Goal: Transaction & Acquisition: Subscribe to service/newsletter

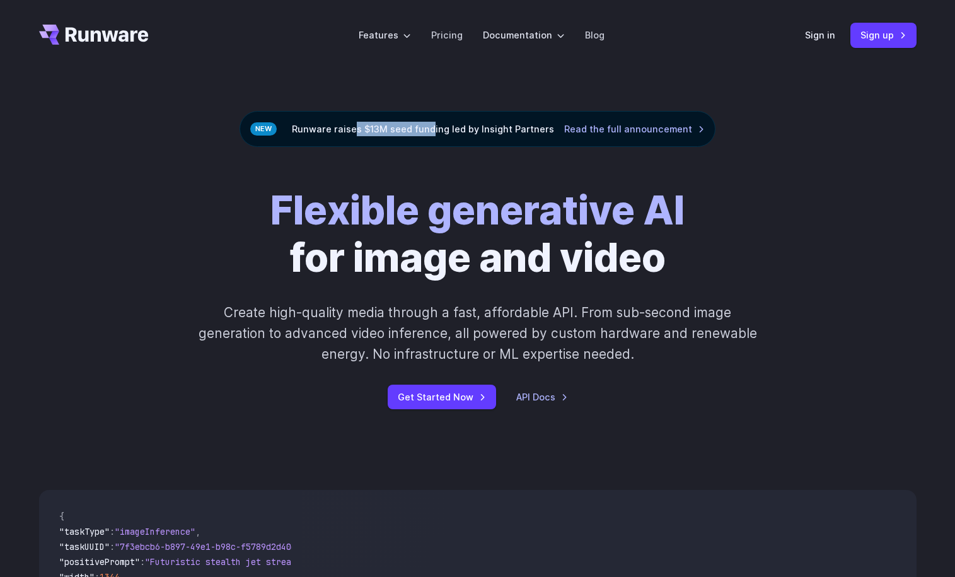
drag, startPoint x: 355, startPoint y: 132, endPoint x: 436, endPoint y: 127, distance: 81.4
click at [432, 127] on div "Runware raises $13M seed funding led by Insight Partners Read the full announce…" at bounding box center [477, 129] width 476 height 36
click at [454, 128] on div "Runware raises $13M seed funding led by Insight Partners Read the full announce…" at bounding box center [477, 129] width 476 height 36
click at [213, 190] on div "Flexible generative AI for image and video Create high-quality media through a …" at bounding box center [478, 298] width 702 height 222
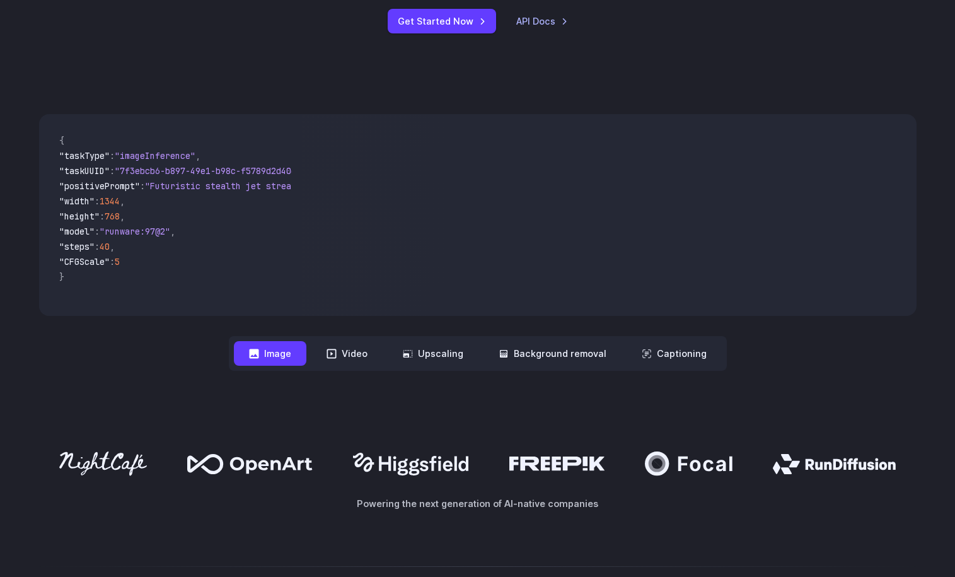
scroll to position [376, 0]
click at [351, 359] on button "Video" at bounding box center [346, 352] width 71 height 25
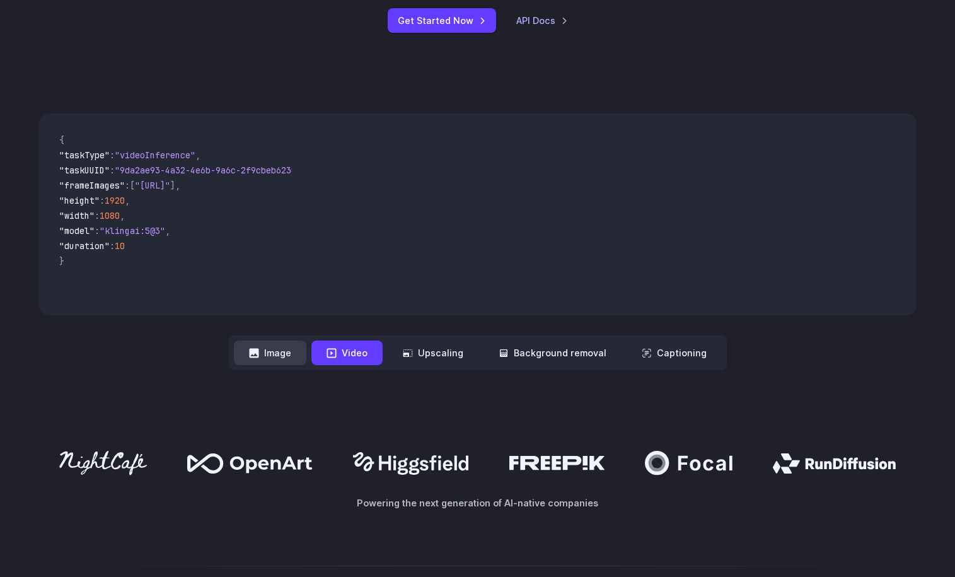
click at [276, 354] on button "Image" at bounding box center [270, 352] width 72 height 25
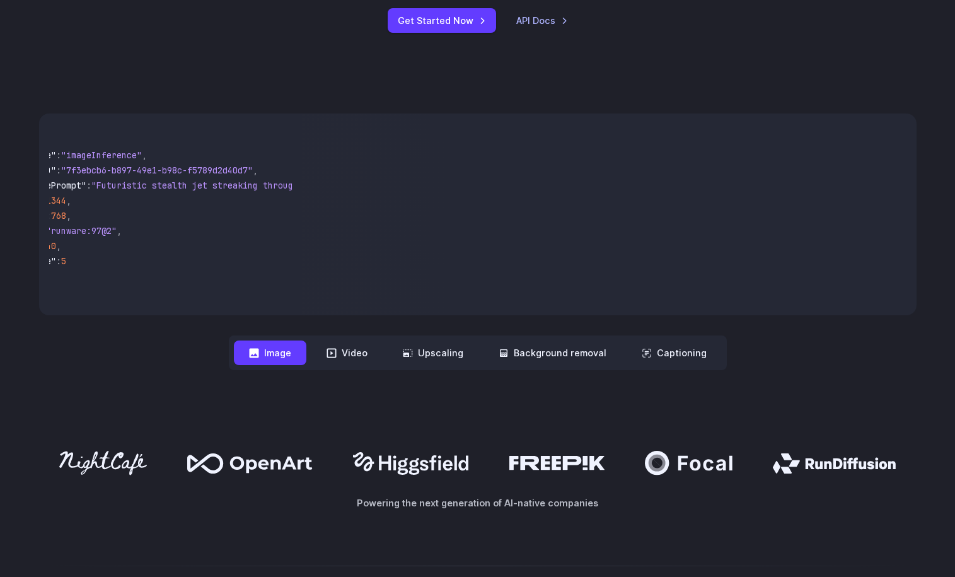
scroll to position [0, 0]
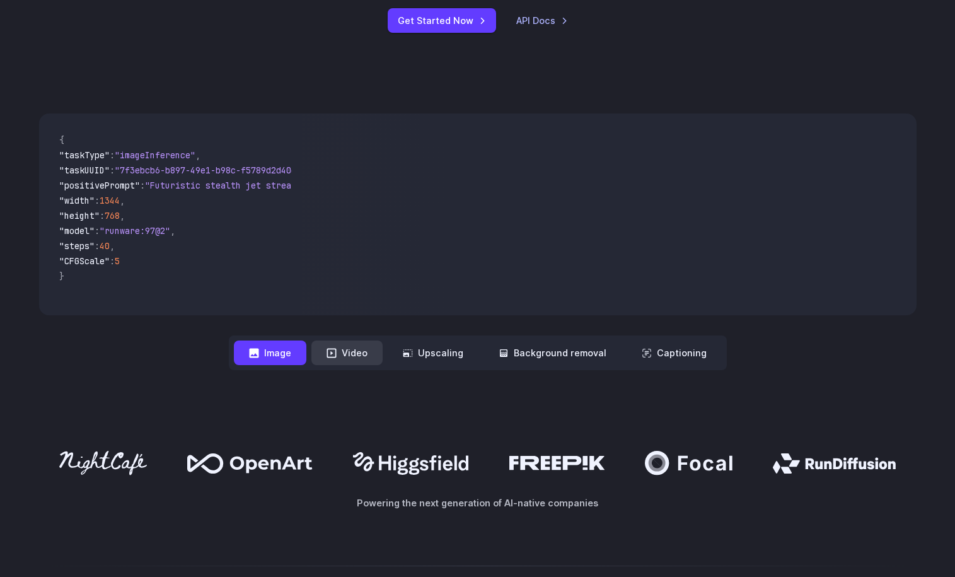
click at [355, 357] on button "Video" at bounding box center [346, 352] width 71 height 25
click at [279, 355] on button "Image" at bounding box center [270, 352] width 72 height 25
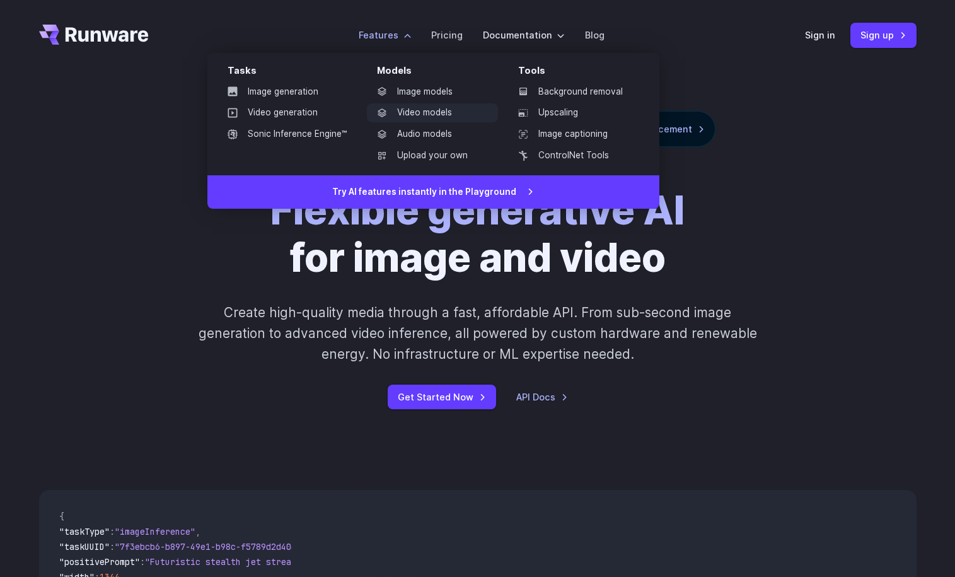
click at [431, 106] on link "Video models" at bounding box center [432, 112] width 131 height 19
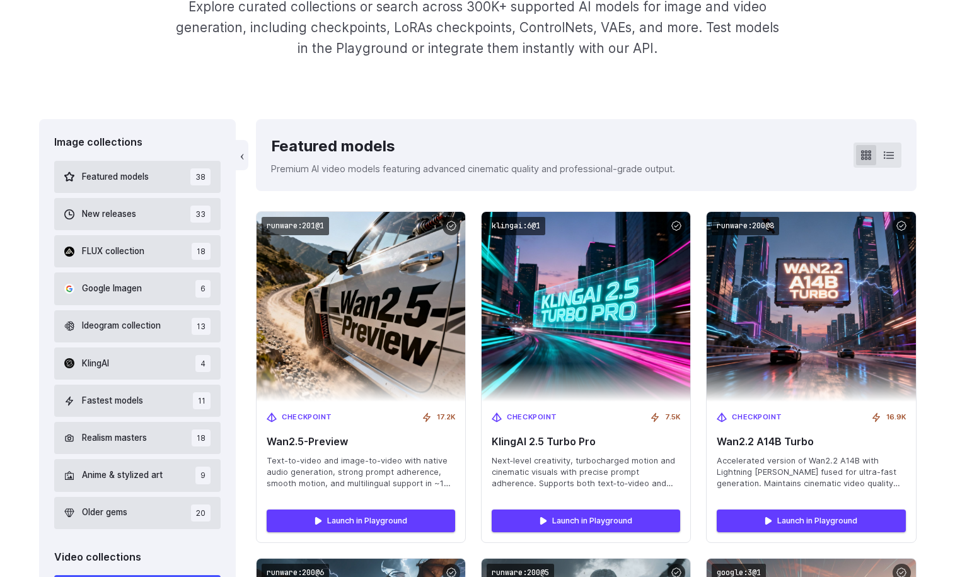
scroll to position [251, 0]
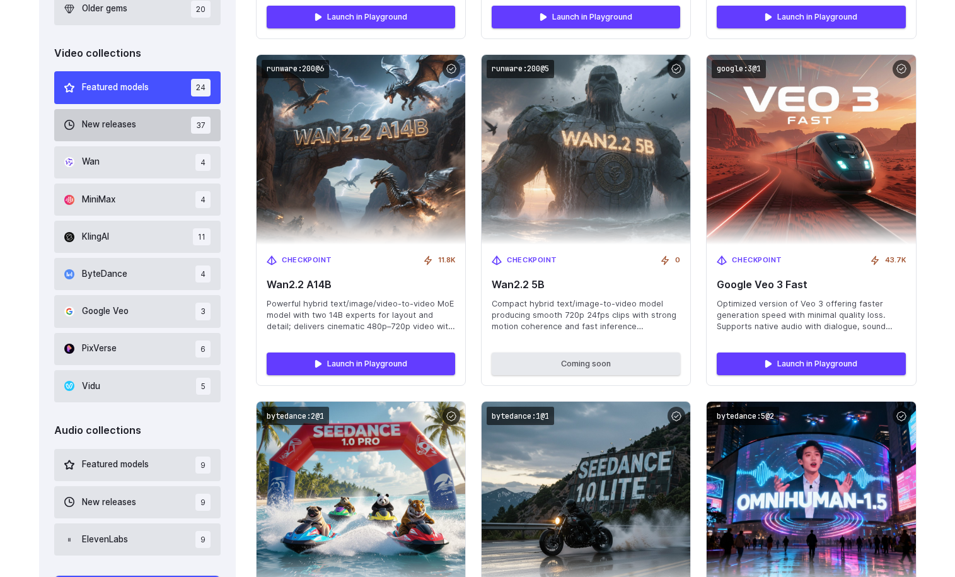
click at [130, 127] on span "New releases" at bounding box center [109, 125] width 54 height 14
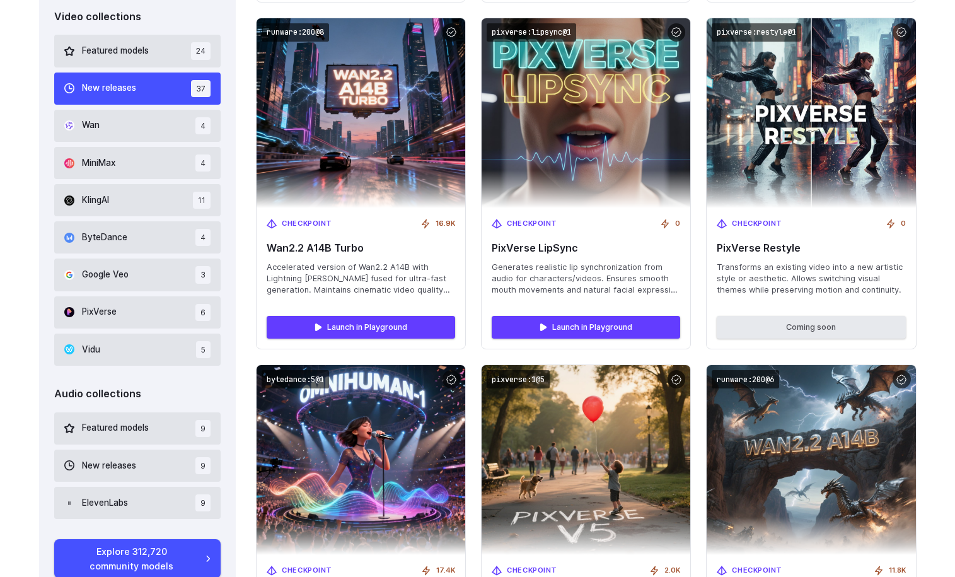
scroll to position [791, 0]
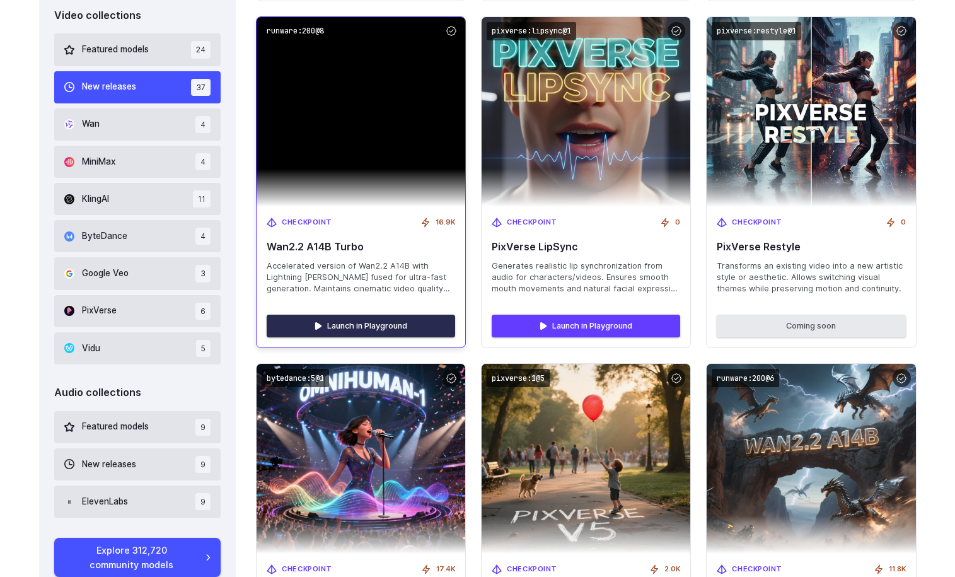
click at [367, 323] on link "Launch in Playground" at bounding box center [361, 325] width 188 height 23
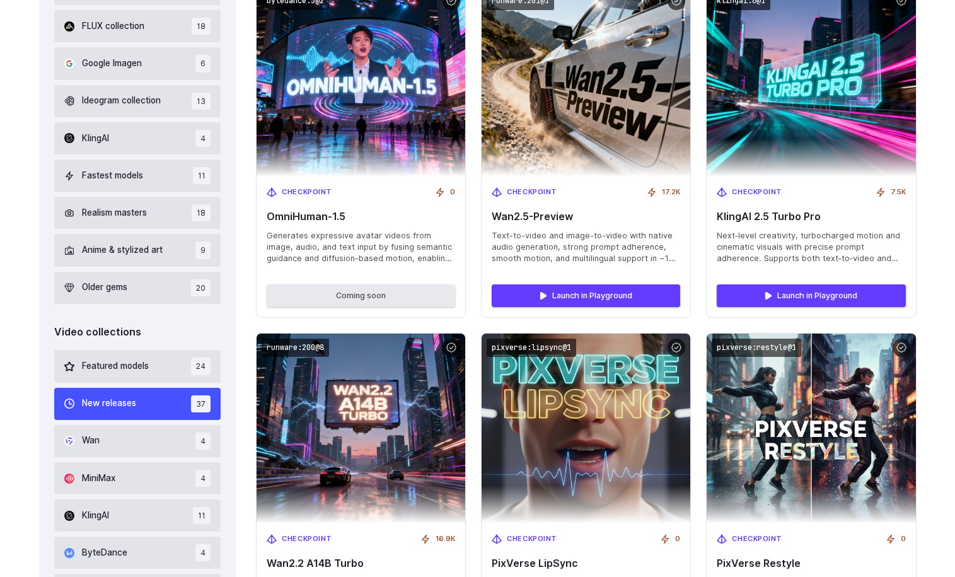
scroll to position [0, 0]
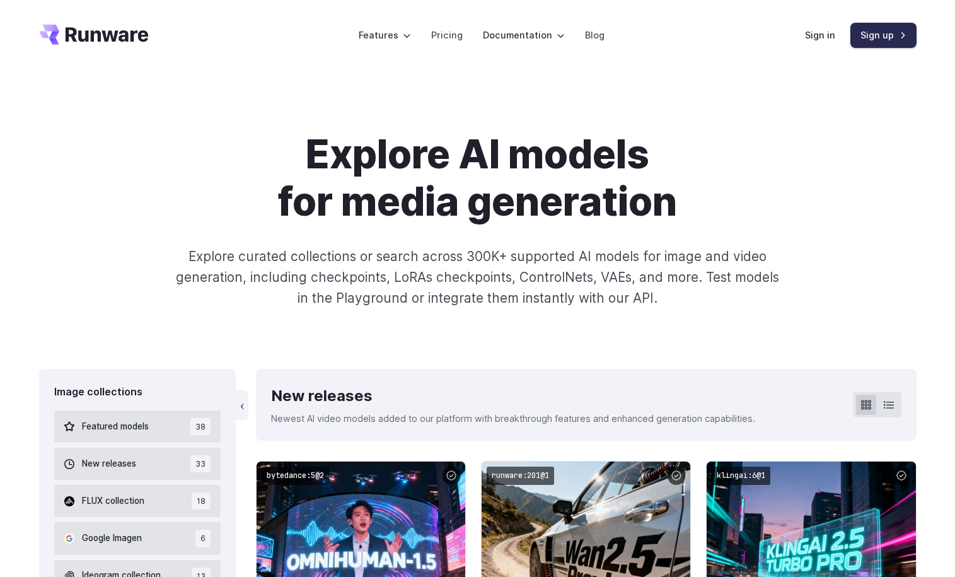
click at [866, 32] on link "Sign up" at bounding box center [883, 35] width 66 height 25
click at [435, 35] on link "Pricing" at bounding box center [447, 35] width 32 height 14
click at [876, 34] on link "Sign up" at bounding box center [883, 35] width 66 height 25
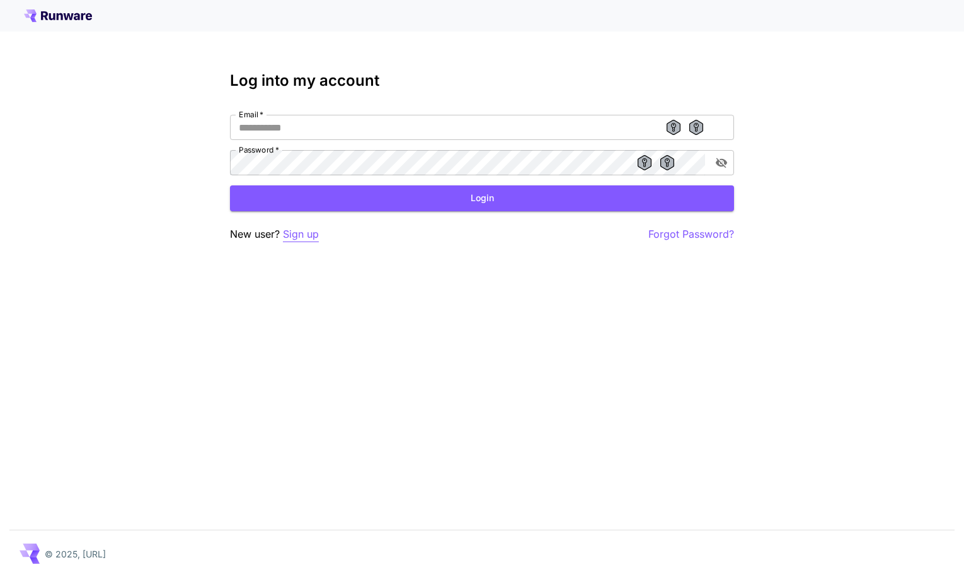
click at [296, 235] on p "Sign up" at bounding box center [301, 234] width 36 height 16
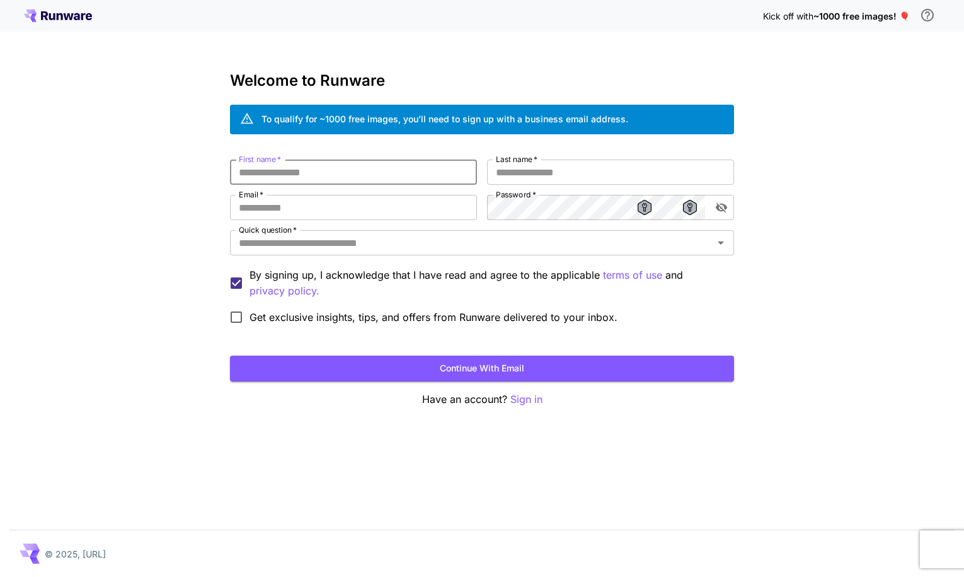
click at [297, 177] on input "First name   *" at bounding box center [353, 171] width 247 height 25
click at [50, 14] on icon at bounding box center [52, 16] width 6 height 7
drag, startPoint x: 332, startPoint y: 118, endPoint x: 428, endPoint y: 119, distance: 95.8
click at [428, 119] on div "To qualify for ~1000 free images, you’ll need to sign up with a business email …" at bounding box center [445, 118] width 367 height 13
click at [466, 118] on div "To qualify for ~1000 free images, you’ll need to sign up with a business email …" at bounding box center [445, 118] width 367 height 13
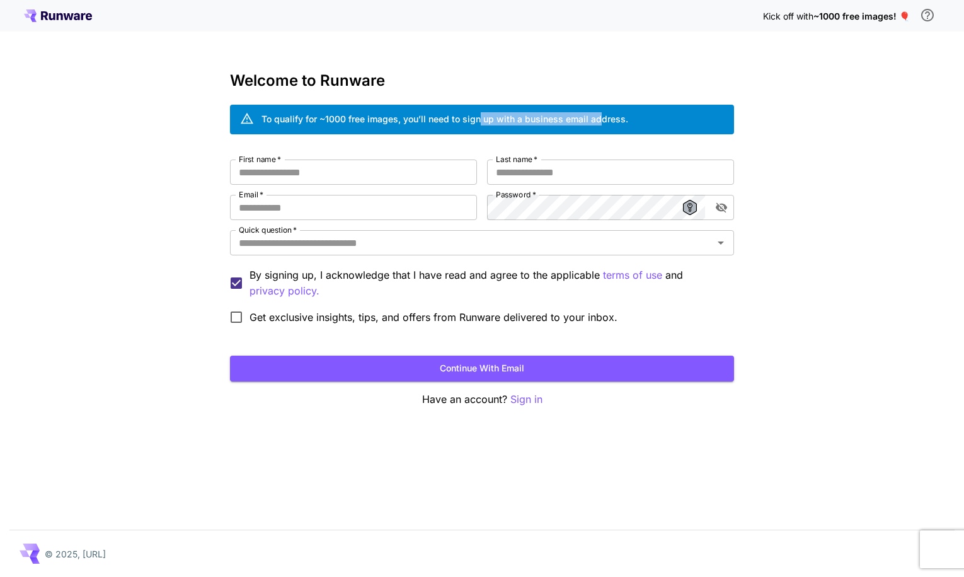
drag, startPoint x: 501, startPoint y: 117, endPoint x: 613, endPoint y: 119, distance: 111.6
click at [613, 119] on div "To qualify for ~1000 free images, you’ll need to sign up with a business email …" at bounding box center [445, 118] width 367 height 13
click at [471, 77] on h3 "Welcome to Runware" at bounding box center [482, 81] width 504 height 18
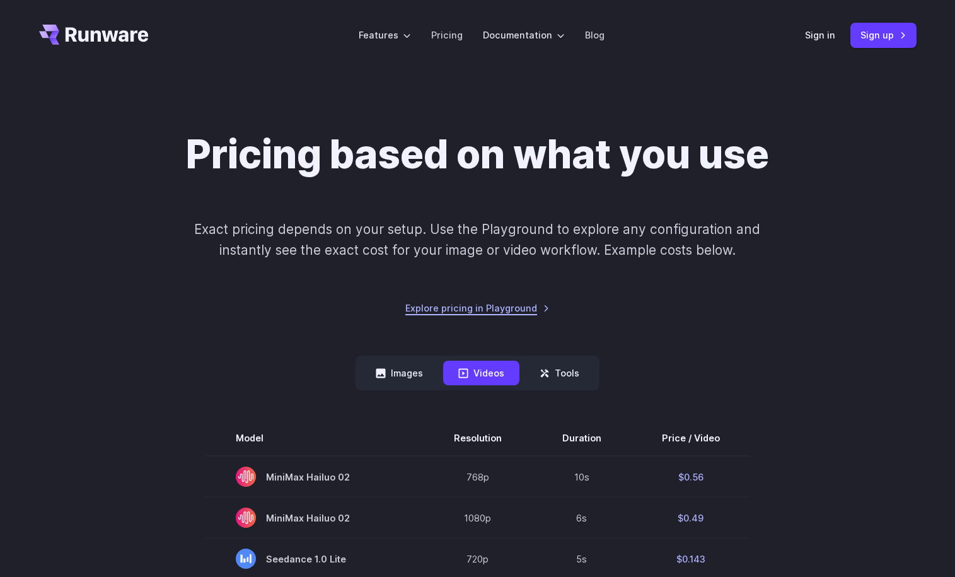
click at [486, 311] on link "Explore pricing in Playground" at bounding box center [477, 308] width 144 height 14
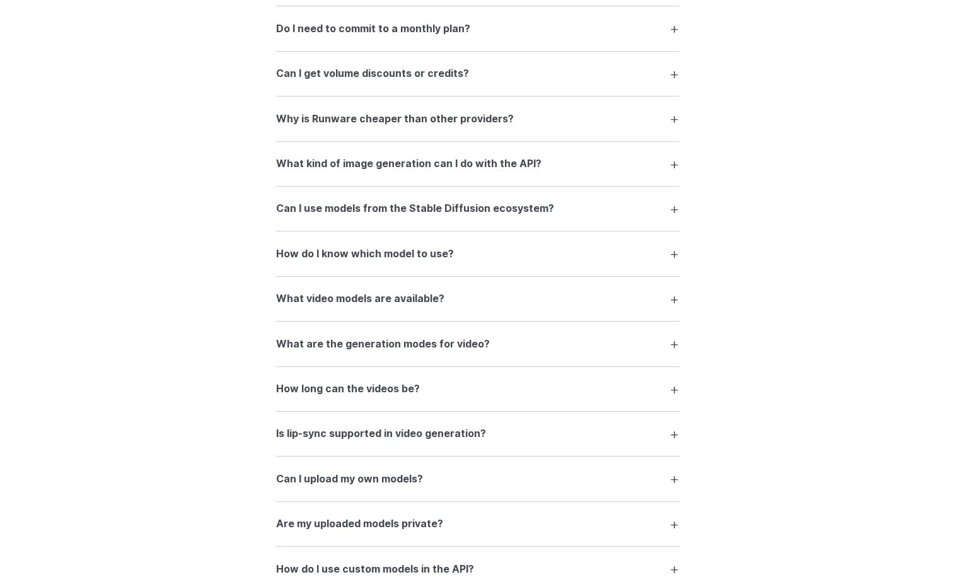
scroll to position [2009, 0]
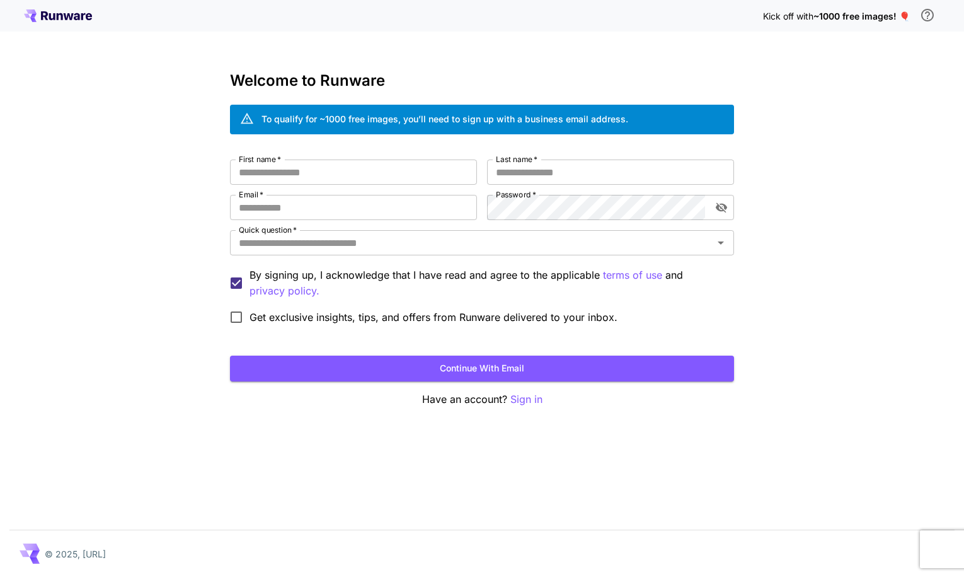
click at [357, 171] on input "First name   *" at bounding box center [353, 171] width 247 height 25
type input "*****"
type input "**********"
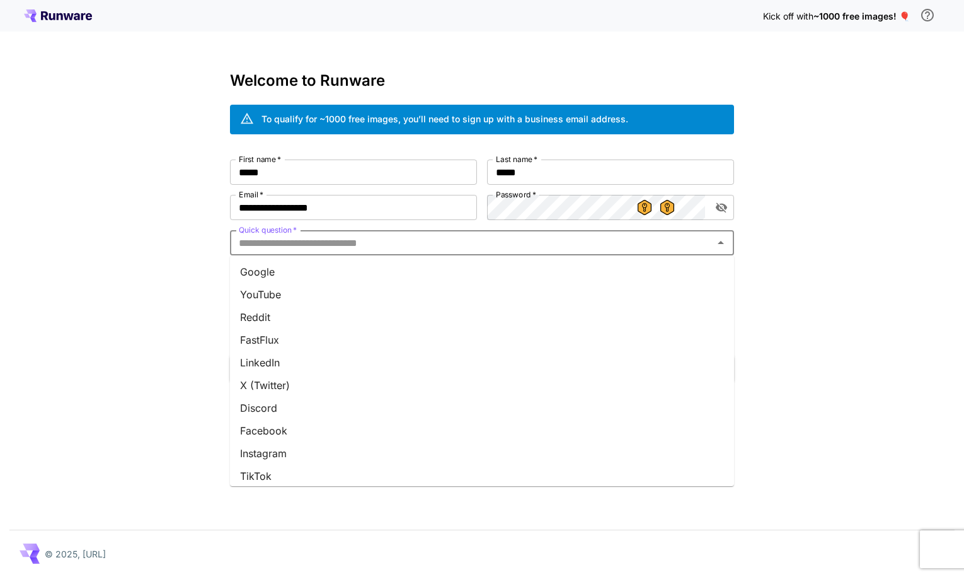
click at [444, 248] on input "Quick question   *" at bounding box center [472, 243] width 476 height 18
click at [308, 295] on li "YouTube" at bounding box center [482, 294] width 504 height 23
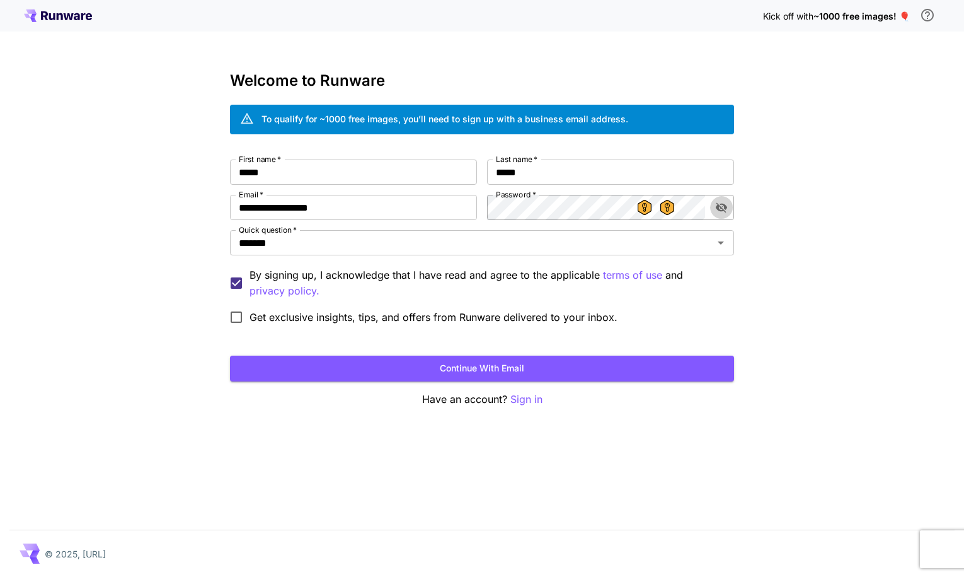
click at [723, 207] on icon "toggle password visibility" at bounding box center [721, 207] width 13 height 13
click at [144, 360] on div "**********" at bounding box center [482, 288] width 964 height 577
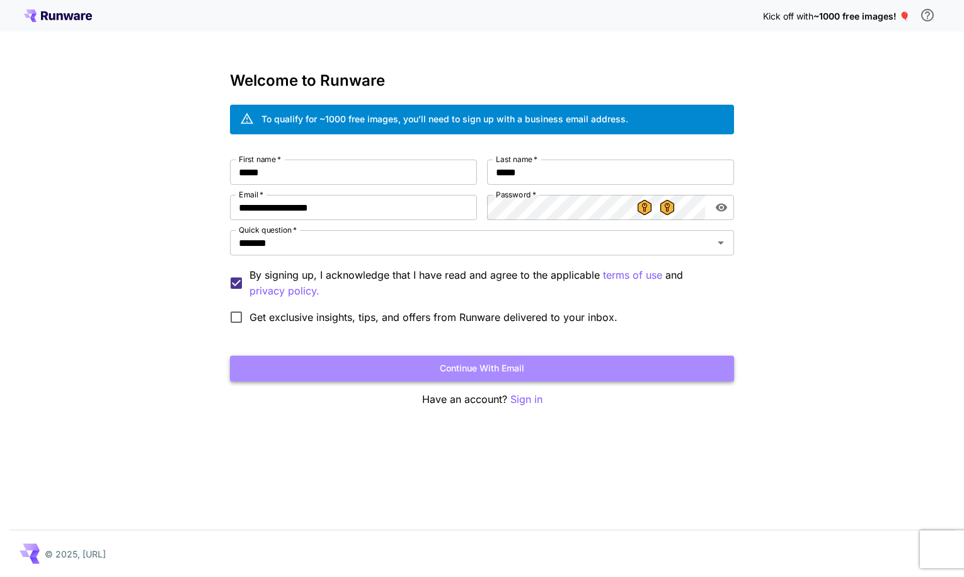
drag, startPoint x: 547, startPoint y: 371, endPoint x: 524, endPoint y: 363, distance: 23.9
click at [546, 370] on button "Continue with email" at bounding box center [482, 368] width 504 height 26
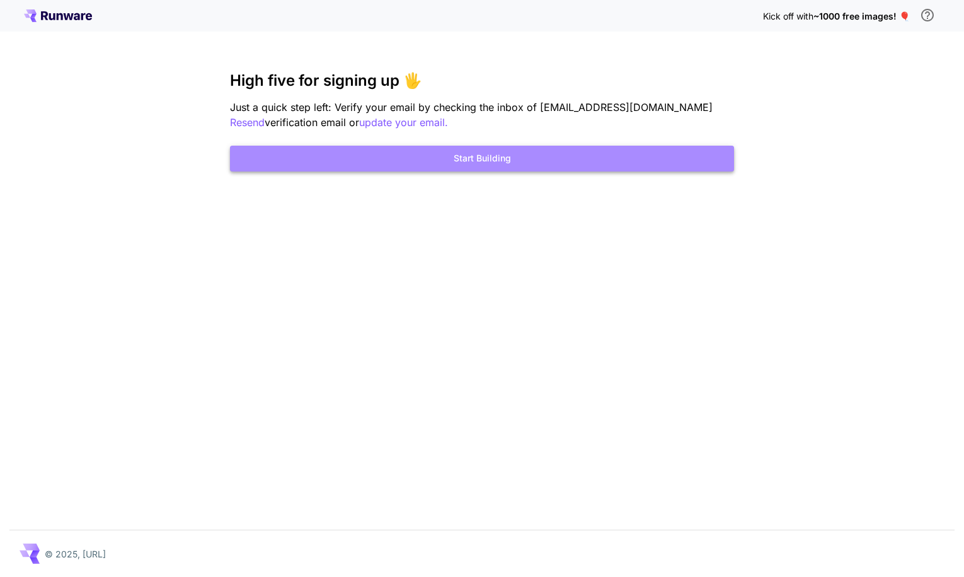
click at [376, 151] on button "Start Building" at bounding box center [482, 159] width 504 height 26
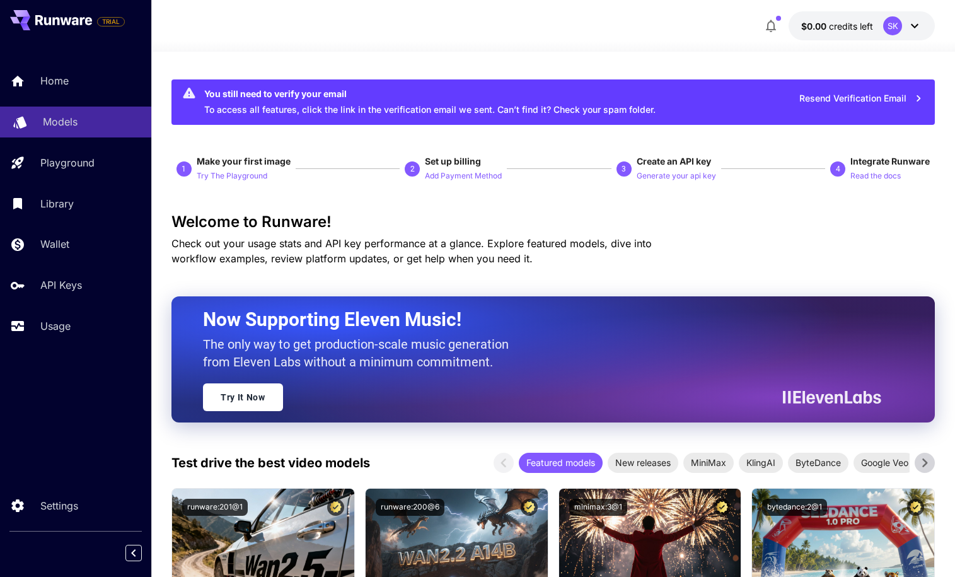
click at [66, 120] on p "Models" at bounding box center [60, 121] width 35 height 15
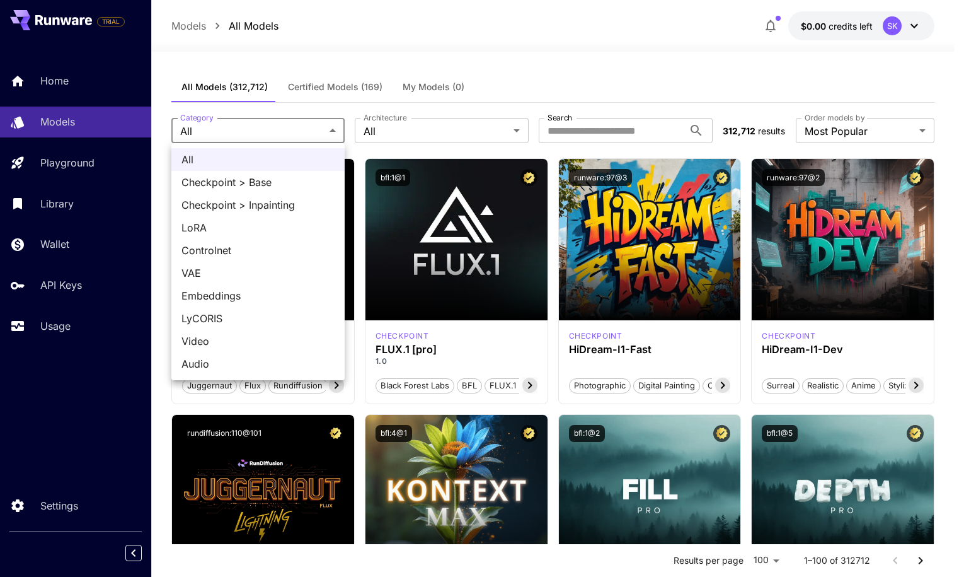
click at [428, 129] on div at bounding box center [482, 288] width 964 height 577
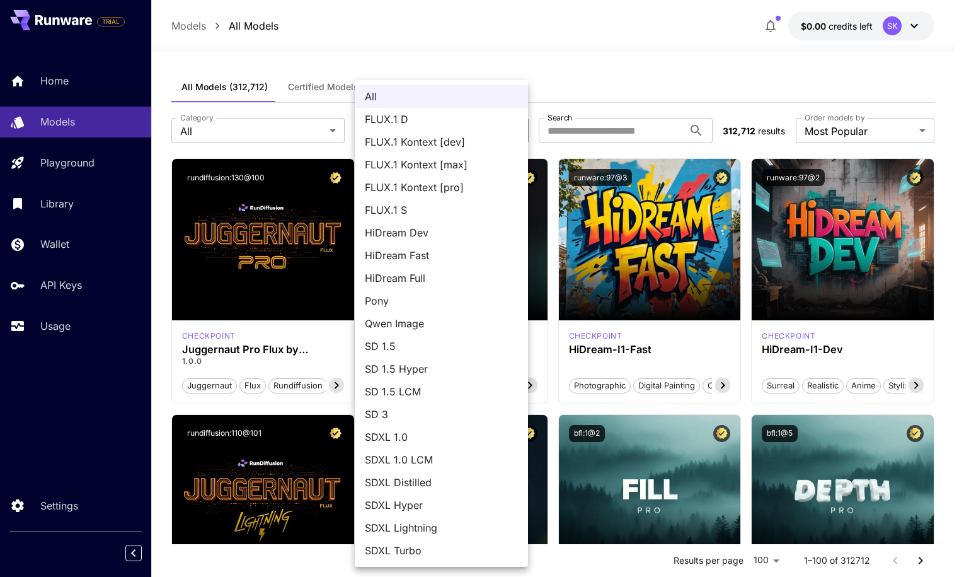
click at [521, 35] on div at bounding box center [482, 288] width 964 height 577
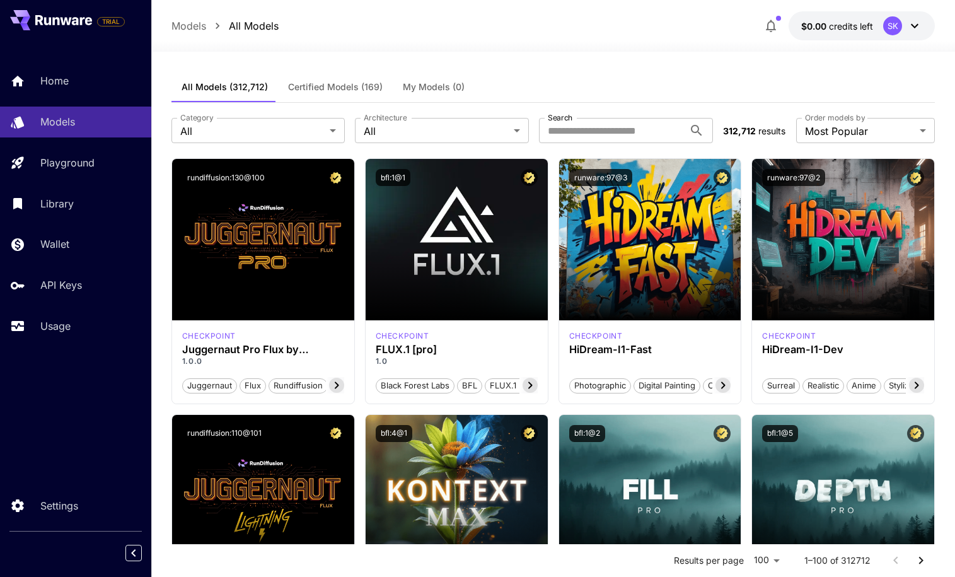
click at [240, 143] on div "**********" at bounding box center [552, 130] width 763 height 55
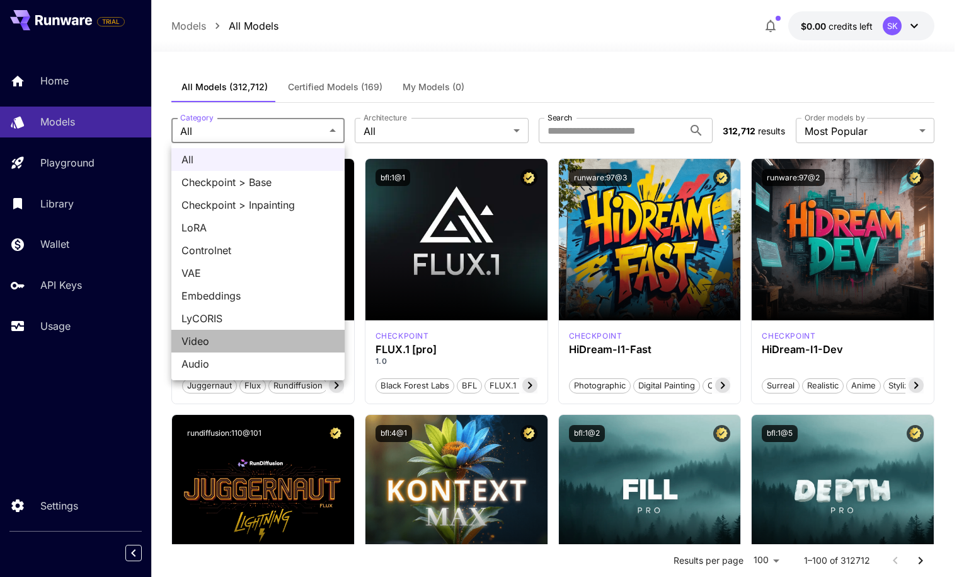
click at [209, 338] on span "Video" at bounding box center [257, 340] width 153 height 15
type input "*****"
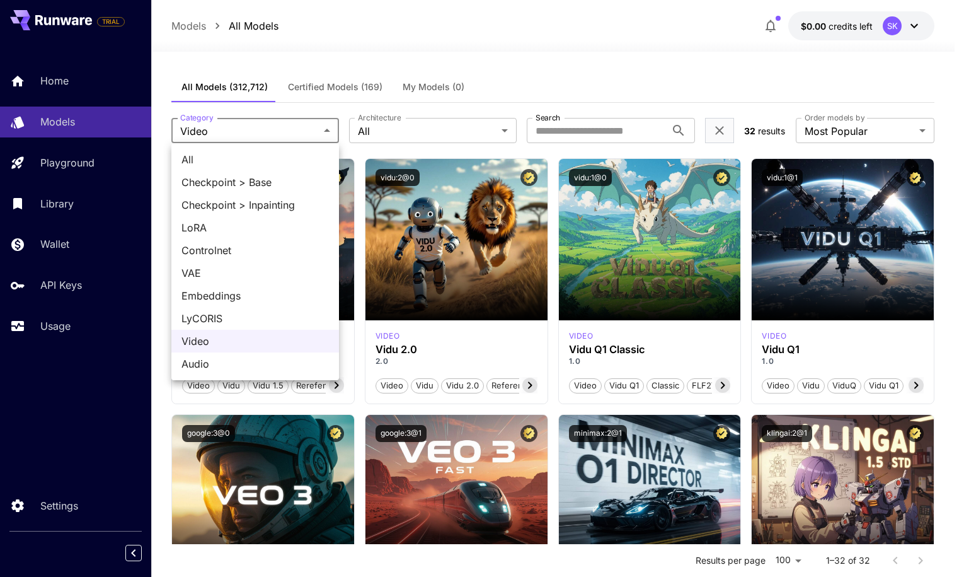
click at [520, 51] on div at bounding box center [482, 288] width 964 height 577
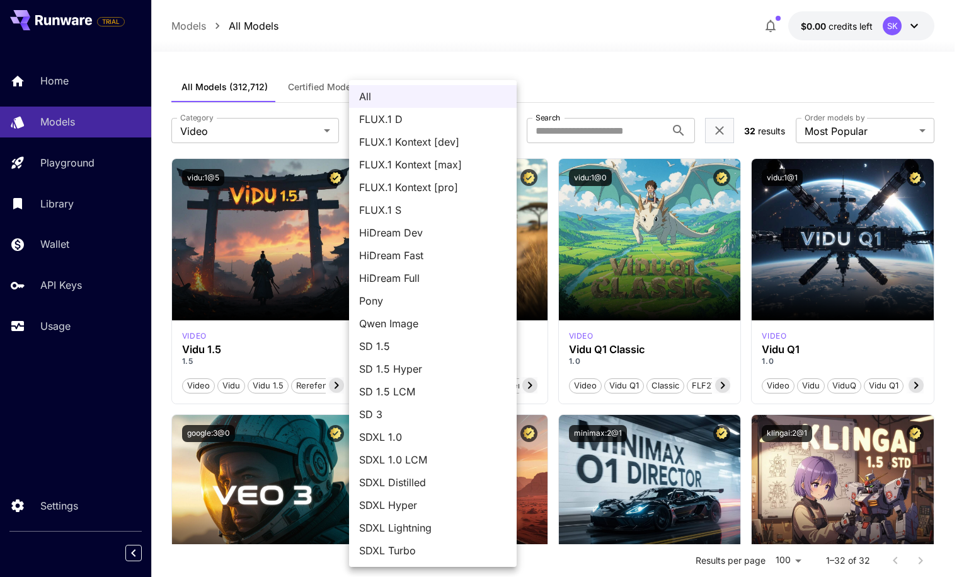
click at [594, 17] on div at bounding box center [482, 288] width 964 height 577
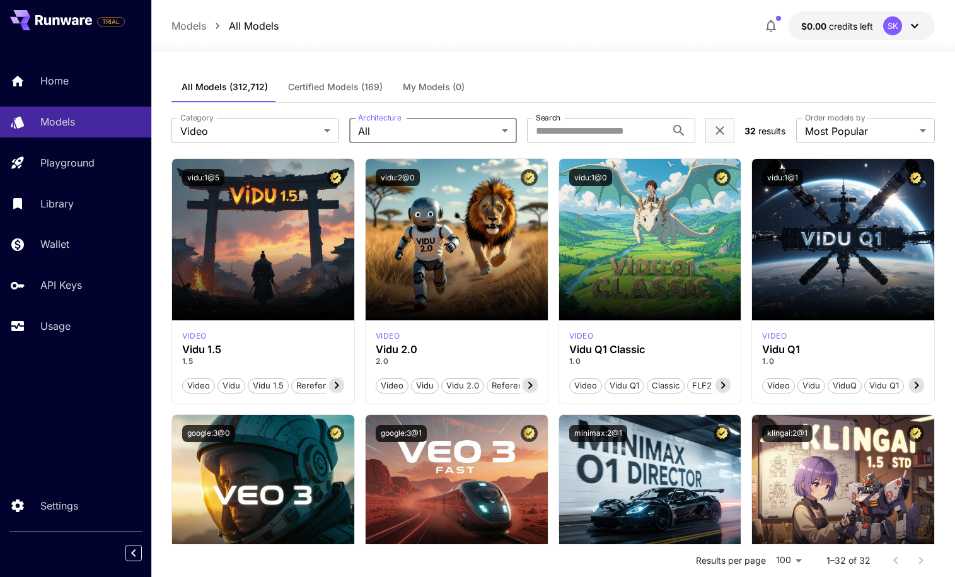
scroll to position [1, 0]
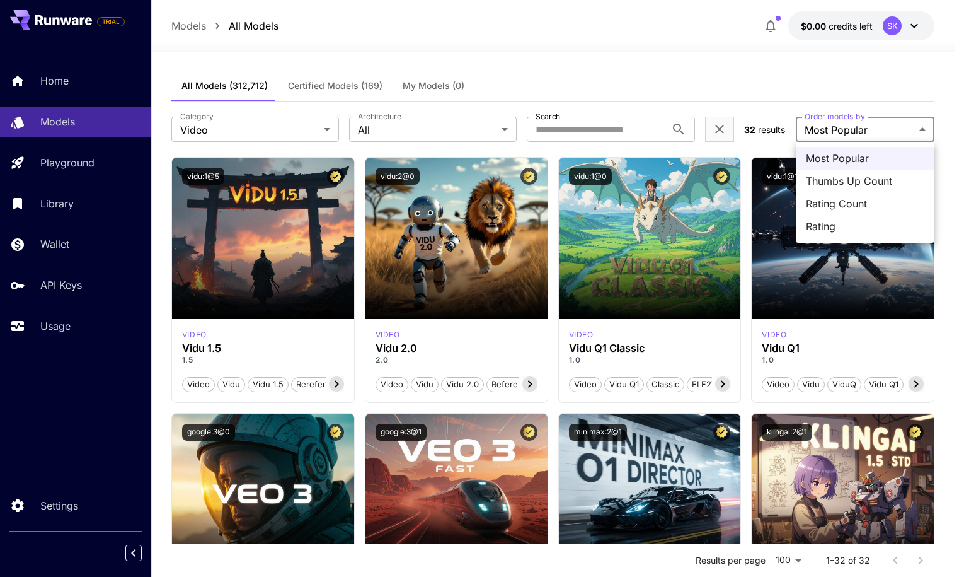
click at [664, 78] on div at bounding box center [482, 288] width 964 height 577
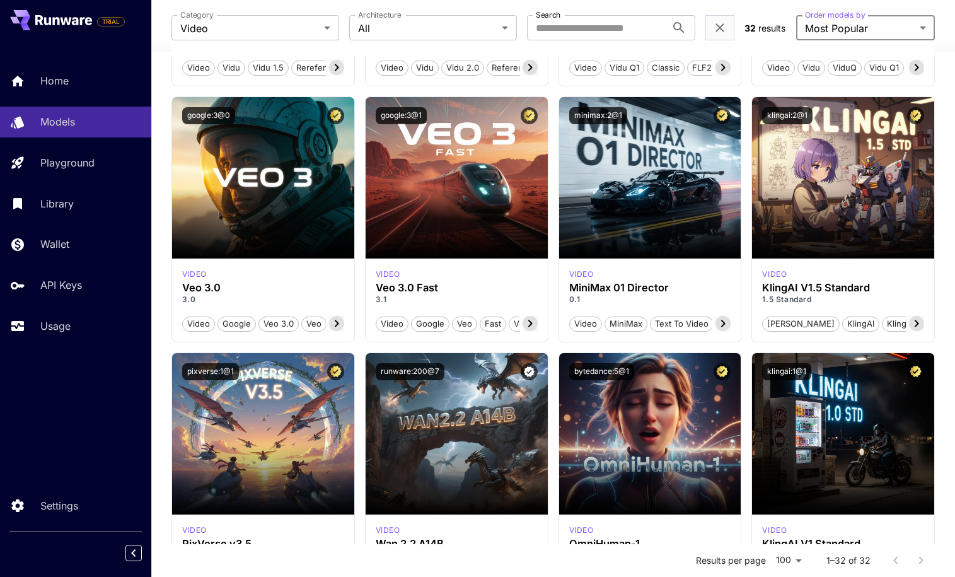
scroll to position [0, 0]
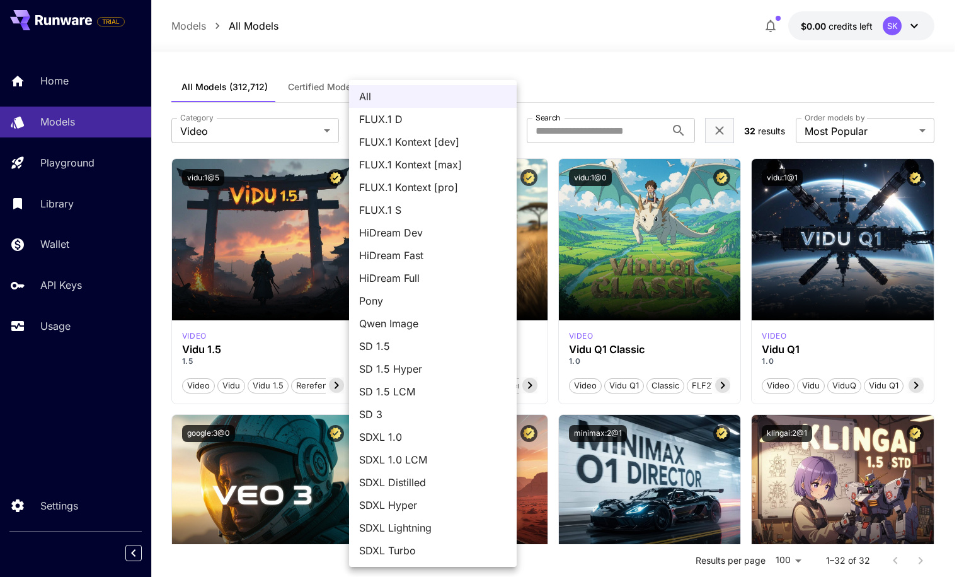
drag, startPoint x: 590, startPoint y: 79, endPoint x: 597, endPoint y: 89, distance: 11.7
click at [591, 81] on div at bounding box center [482, 288] width 964 height 577
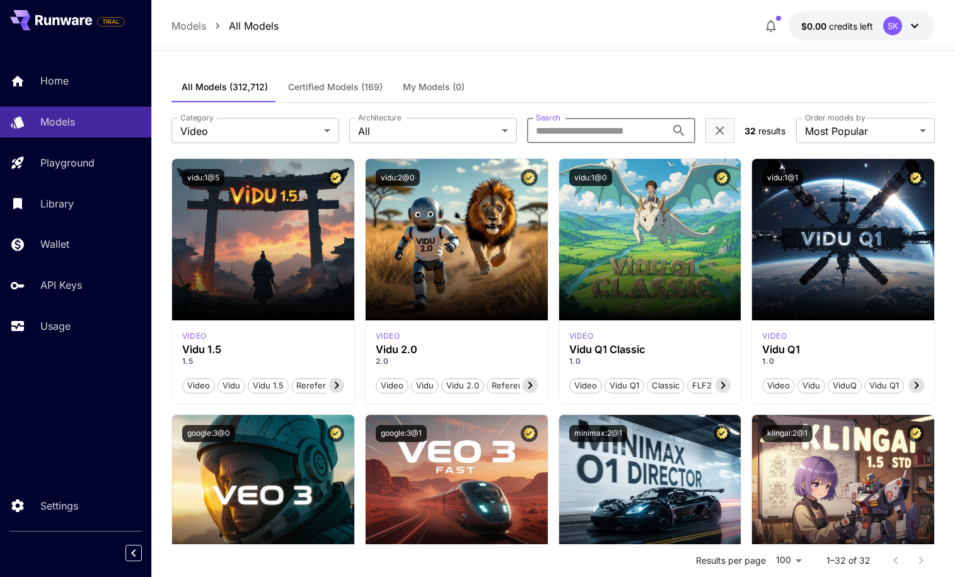
click at [611, 128] on input "Search" at bounding box center [596, 130] width 139 height 25
type input "***"
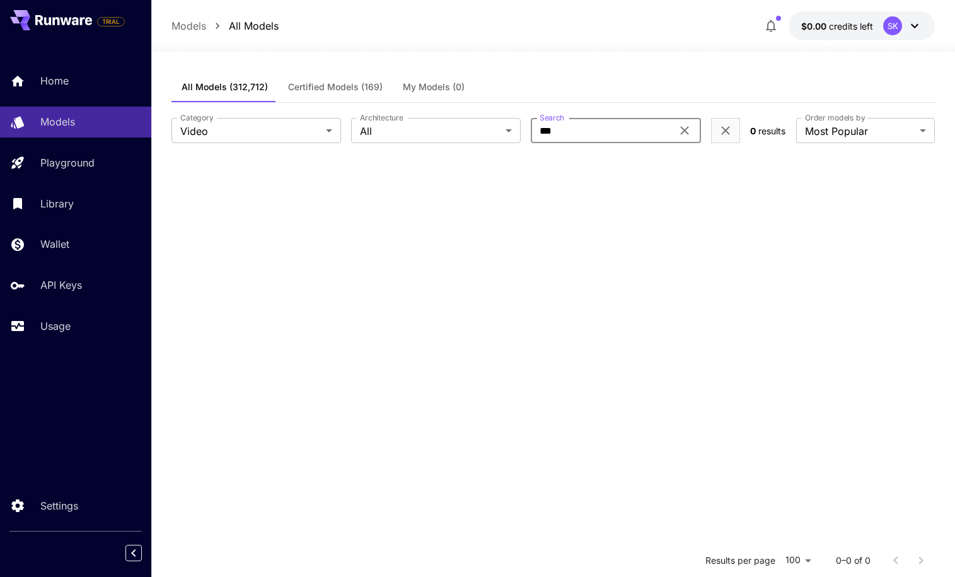
click at [686, 132] on icon at bounding box center [684, 130] width 15 height 15
drag, startPoint x: 724, startPoint y: 137, endPoint x: 718, endPoint y: 151, distance: 15.8
click at [724, 138] on icon "Clear filters (1)" at bounding box center [725, 130] width 15 height 15
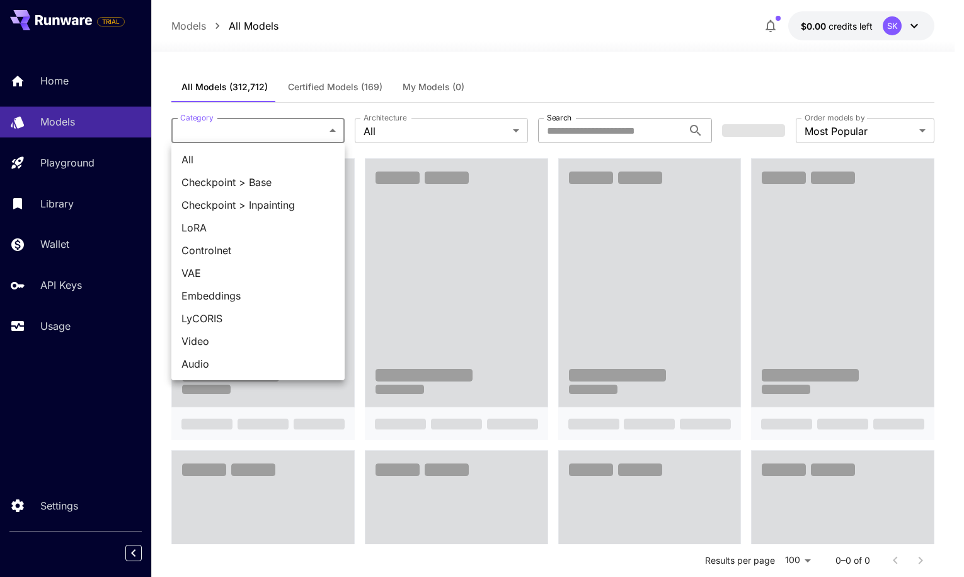
click at [493, 42] on div at bounding box center [482, 288] width 964 height 577
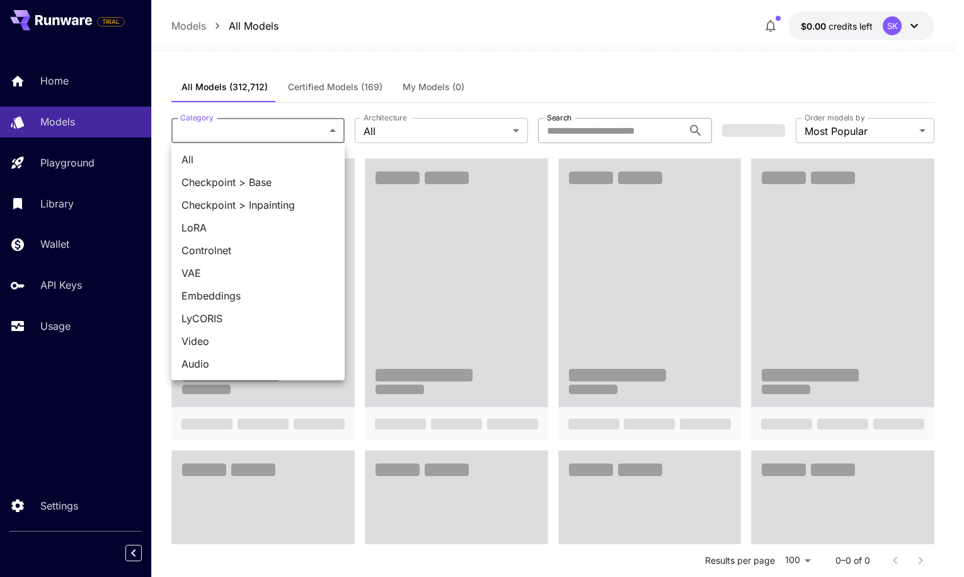
click at [239, 343] on span "Video" at bounding box center [257, 340] width 153 height 15
type input "*****"
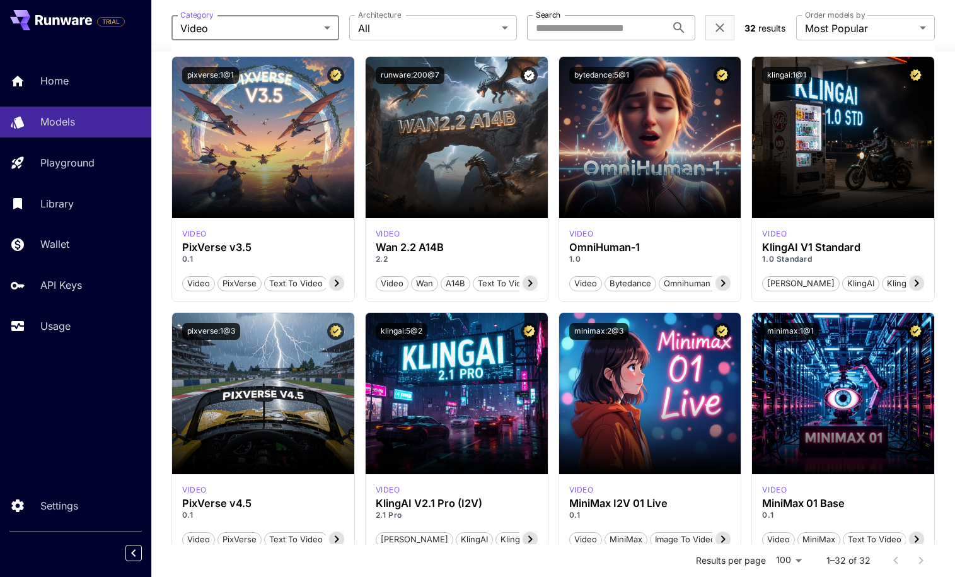
scroll to position [614, 0]
